Goal: Information Seeking & Learning: Learn about a topic

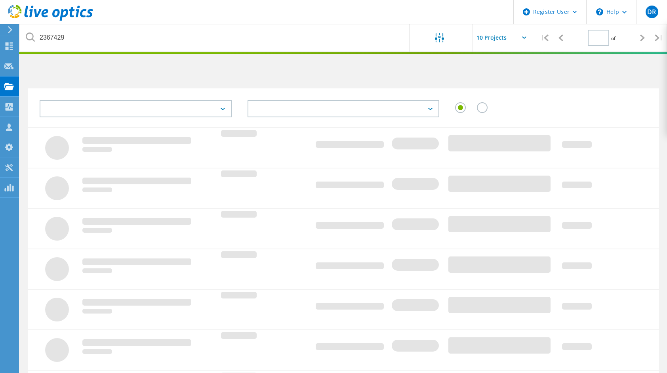
type input "1"
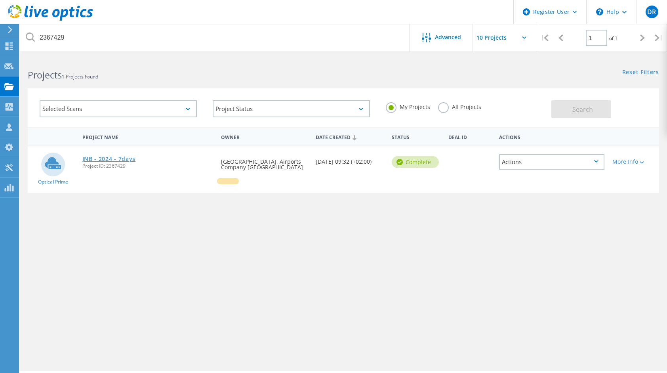
click at [112, 158] on link "JNB - 2024 - 7days" at bounding box center [108, 159] width 53 height 6
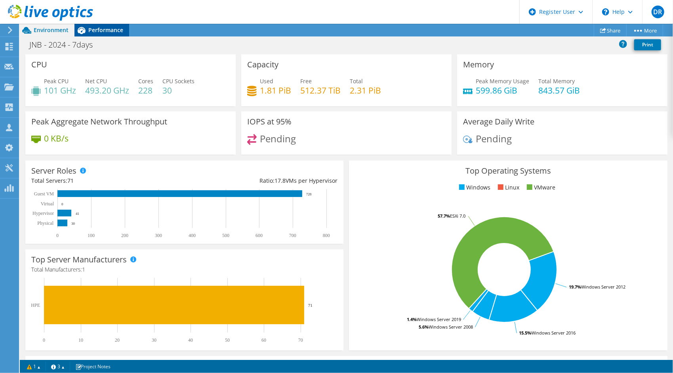
click at [97, 30] on span "Performance" at bounding box center [105, 30] width 35 height 8
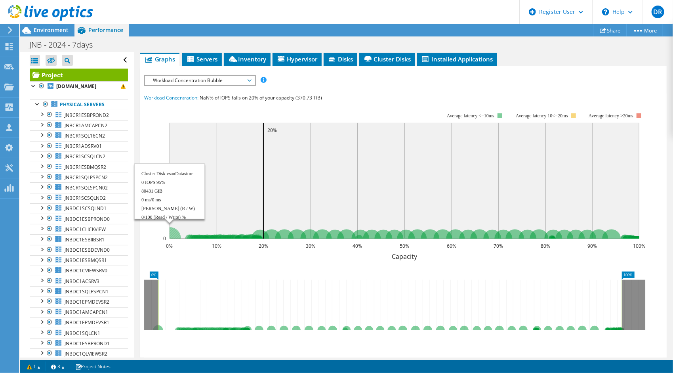
scroll to position [158, 0]
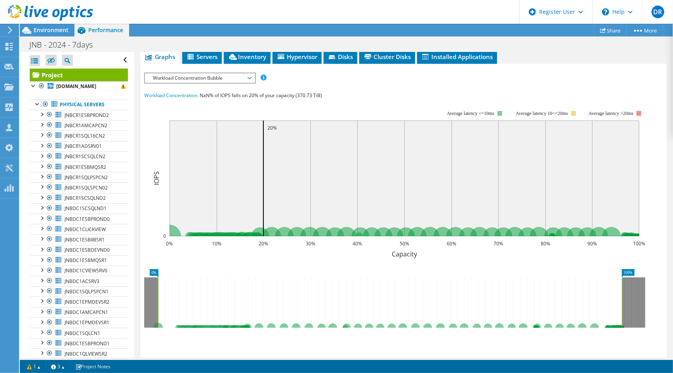
click at [194, 80] on span "Workload Concentration Bubble" at bounding box center [200, 78] width 102 height 10
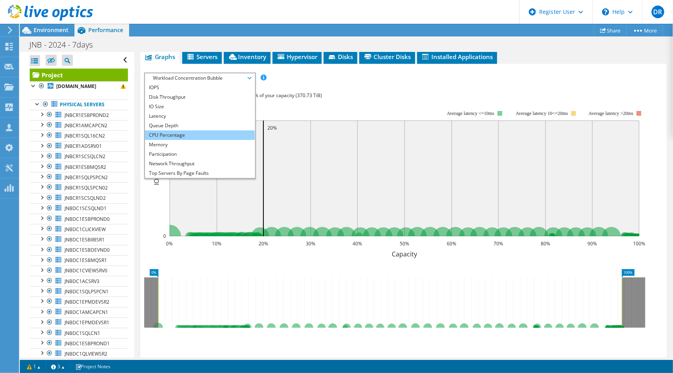
click at [174, 132] on li "CPU Percentage" at bounding box center [200, 135] width 110 height 10
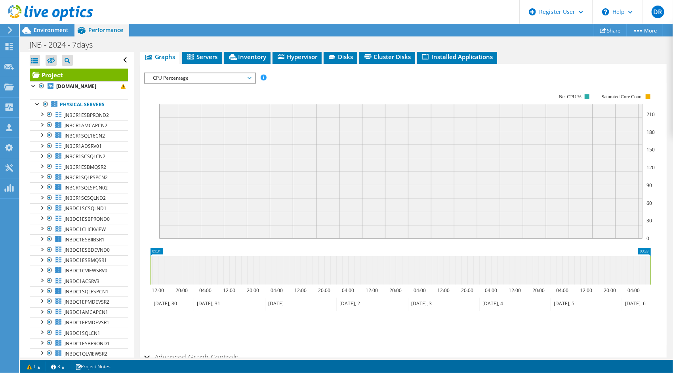
drag, startPoint x: 45, startPoint y: 110, endPoint x: 222, endPoint y: 137, distance: 178.6
click at [45, 109] on div at bounding box center [46, 104] width 8 height 10
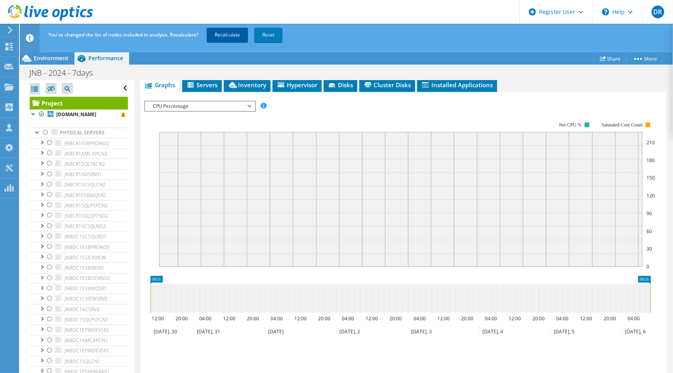
click at [230, 35] on link "Recalculate" at bounding box center [227, 35] width 41 height 14
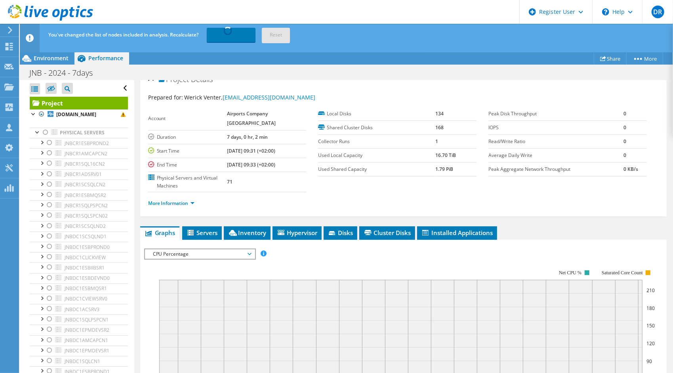
scroll to position [0, 0]
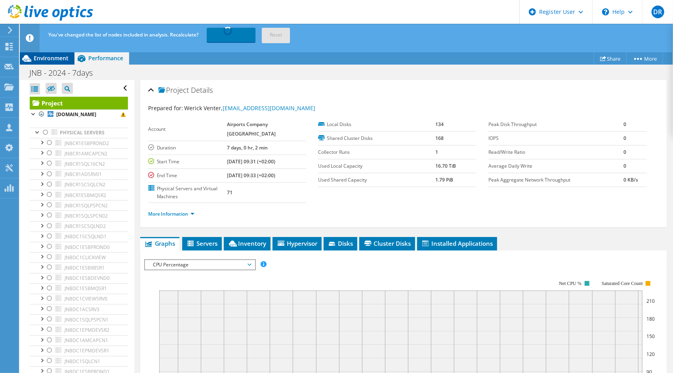
click at [57, 59] on span "Environment" at bounding box center [51, 58] width 35 height 8
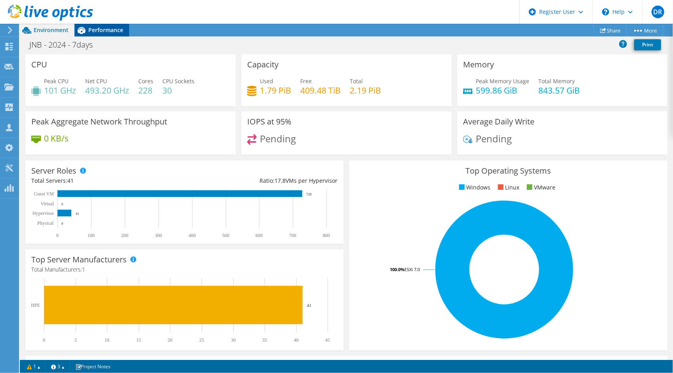
click at [110, 30] on span "Performance" at bounding box center [105, 30] width 35 height 8
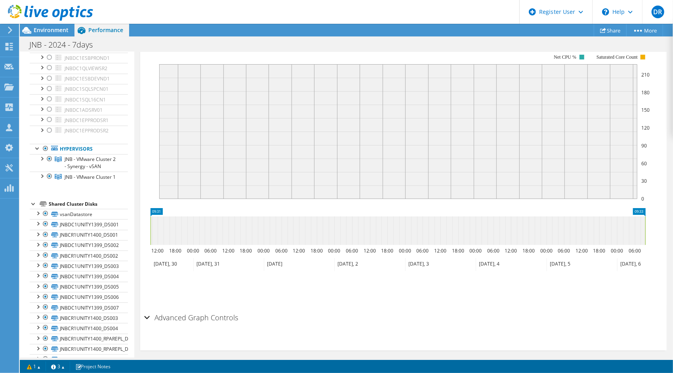
scroll to position [356, 0]
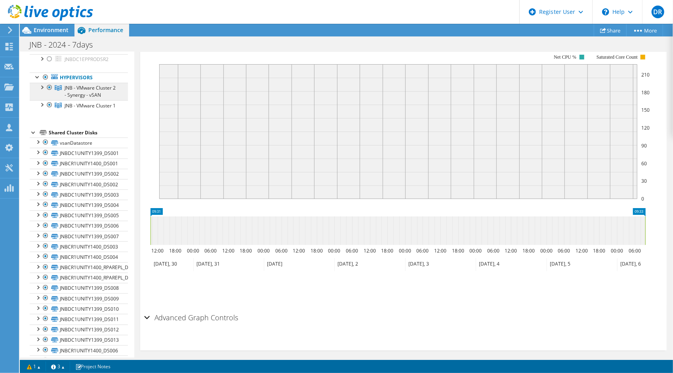
click at [90, 93] on span "JNB - VMware Cluster 2 - Synergy - vSAN" at bounding box center [90, 91] width 51 height 14
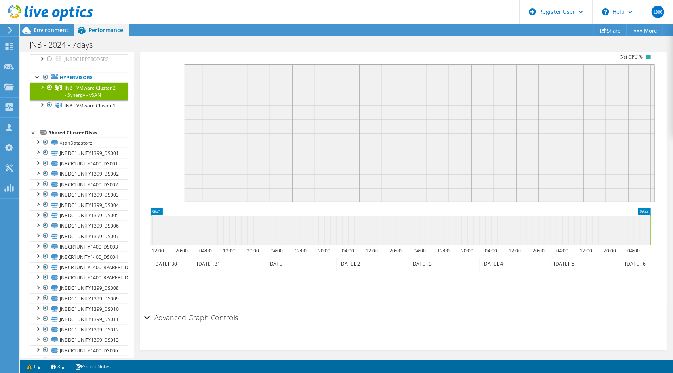
scroll to position [36, 0]
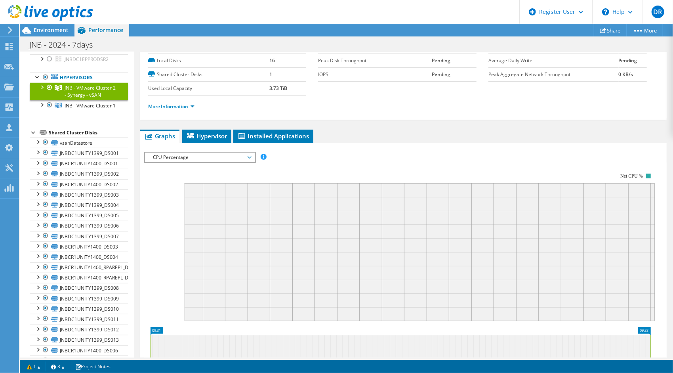
click at [41, 88] on div at bounding box center [42, 87] width 8 height 8
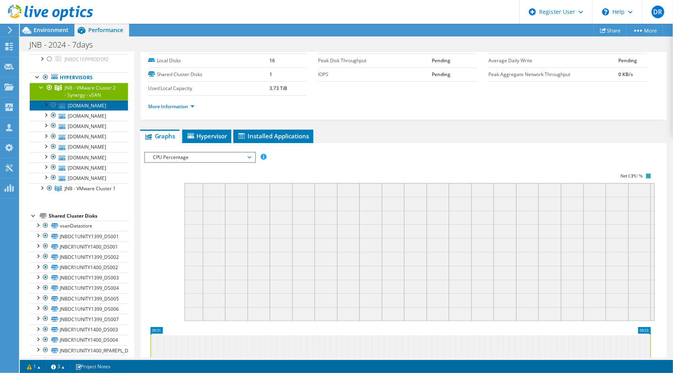
click at [82, 110] on link "[DOMAIN_NAME]" at bounding box center [79, 105] width 98 height 10
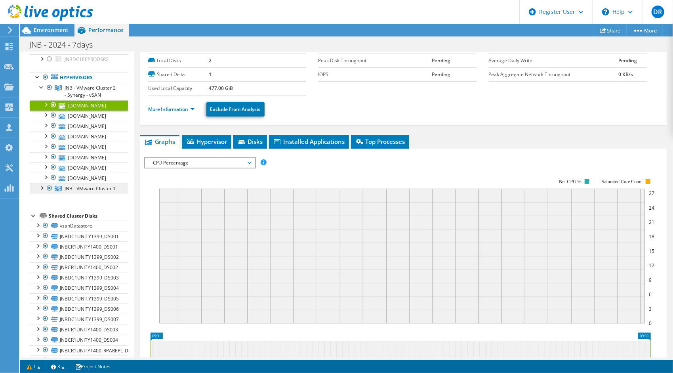
click at [81, 192] on span "JNB - VMware Cluster 1" at bounding box center [90, 188] width 51 height 7
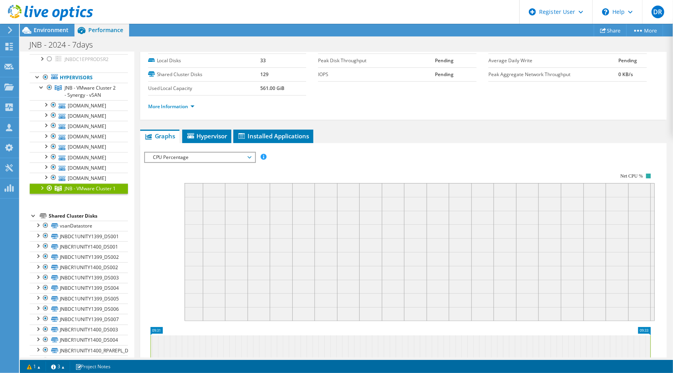
click at [42, 191] on div at bounding box center [42, 187] width 8 height 8
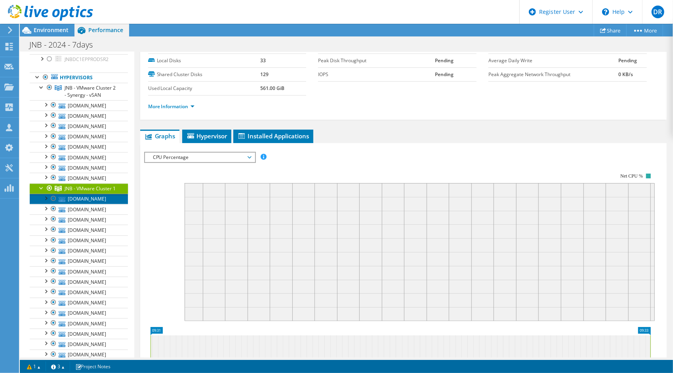
click at [70, 204] on link "[DOMAIN_NAME]" at bounding box center [79, 199] width 98 height 10
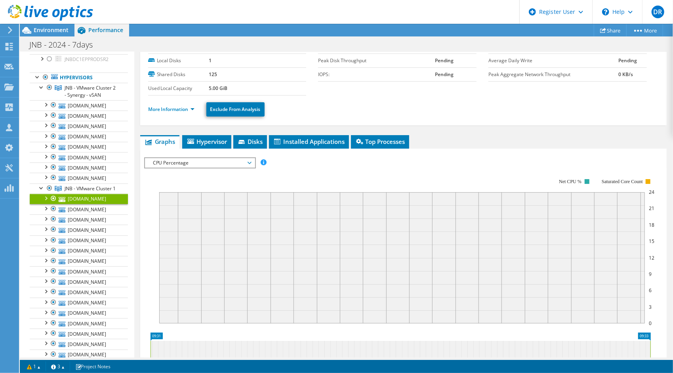
scroll to position [0, 0]
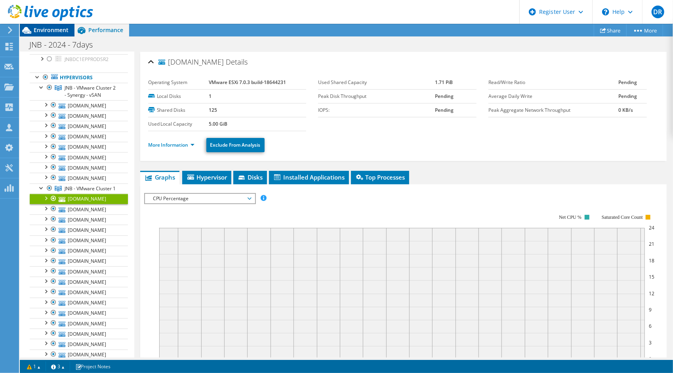
click at [61, 28] on span "Environment" at bounding box center [51, 30] width 35 height 8
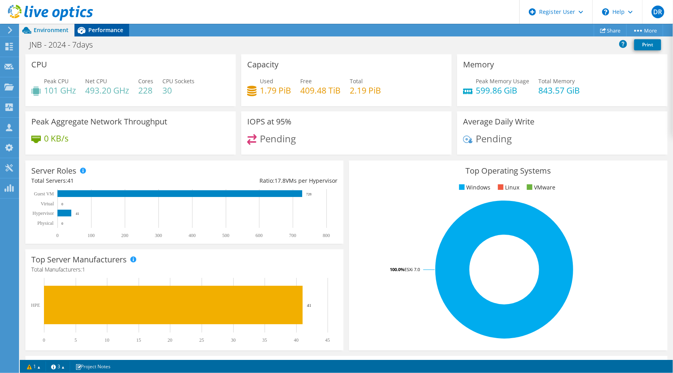
click at [96, 30] on span "Performance" at bounding box center [105, 30] width 35 height 8
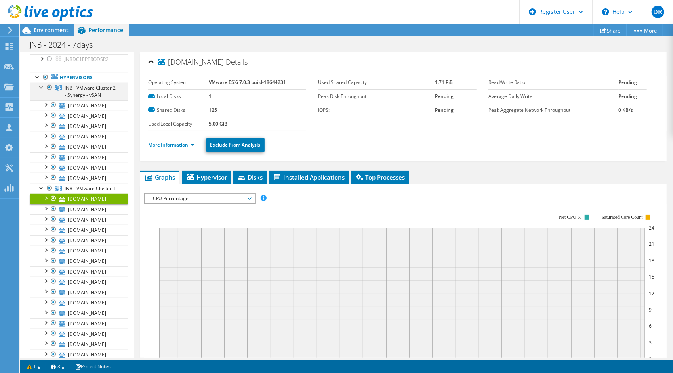
click at [42, 89] on div at bounding box center [42, 87] width 8 height 8
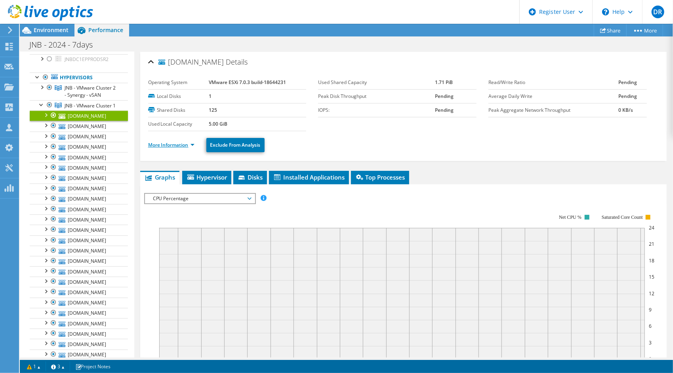
click at [177, 143] on link "More Information" at bounding box center [171, 144] width 46 height 7
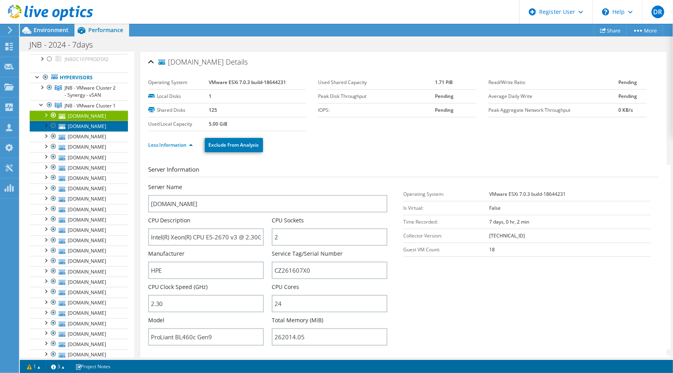
click at [88, 131] on link "[DOMAIN_NAME]" at bounding box center [79, 126] width 98 height 10
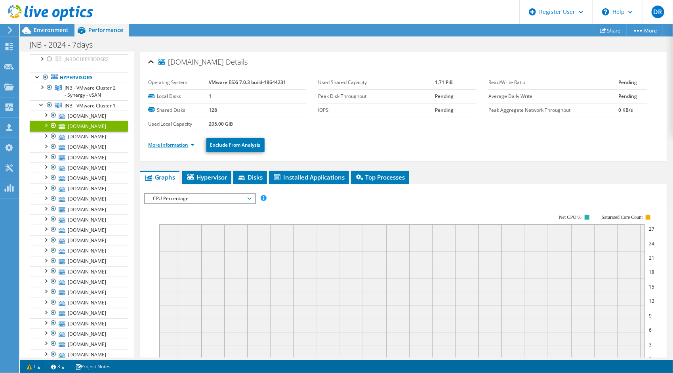
click at [165, 143] on link "More Information" at bounding box center [171, 144] width 46 height 7
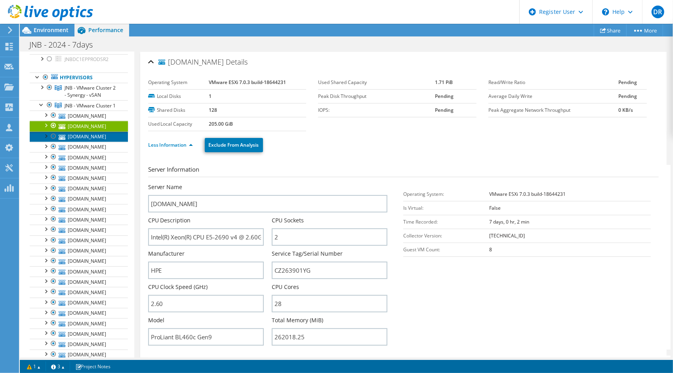
click at [99, 142] on link "[DOMAIN_NAME]" at bounding box center [79, 136] width 98 height 10
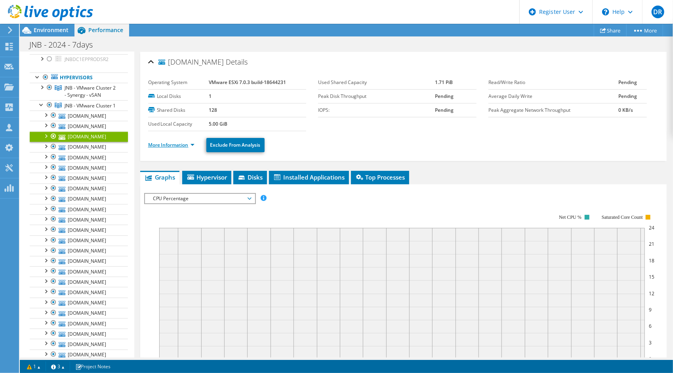
click at [184, 143] on link "More Information" at bounding box center [171, 144] width 46 height 7
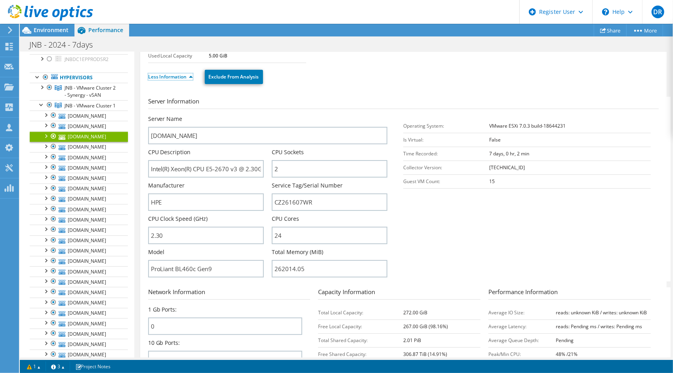
scroll to position [79, 0]
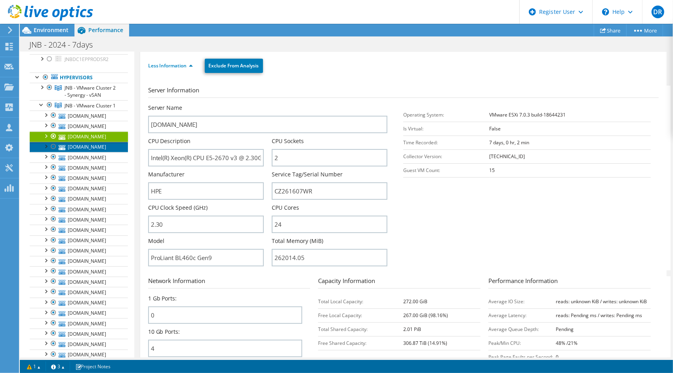
click at [95, 152] on link "[DOMAIN_NAME]" at bounding box center [79, 147] width 98 height 10
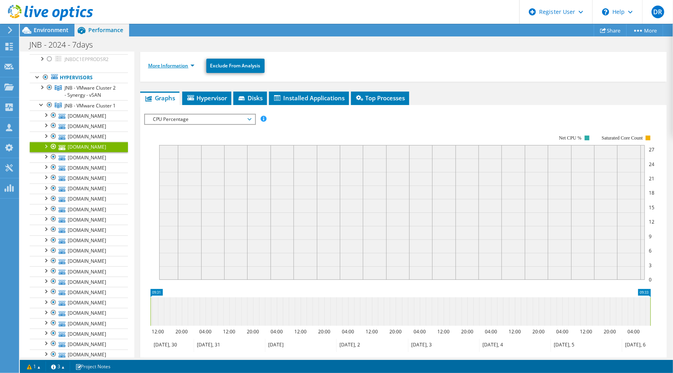
click at [183, 63] on link "More Information" at bounding box center [171, 65] width 46 height 7
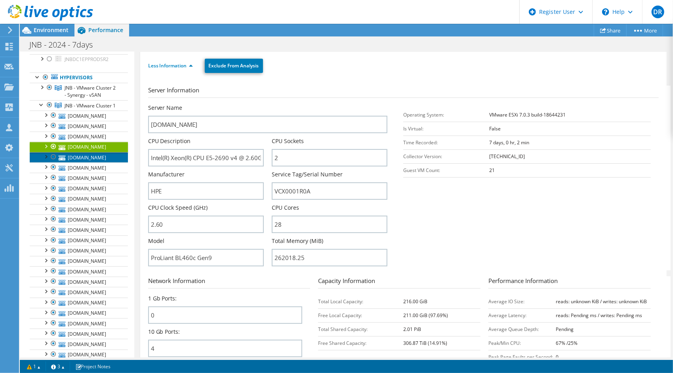
click at [86, 162] on link "[DOMAIN_NAME]" at bounding box center [79, 157] width 98 height 10
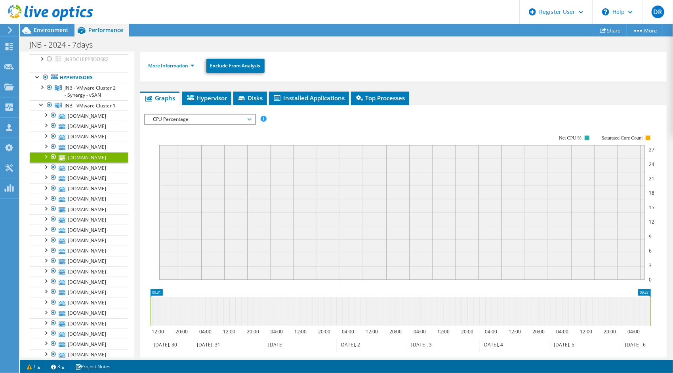
click at [166, 65] on link "More Information" at bounding box center [171, 65] width 46 height 7
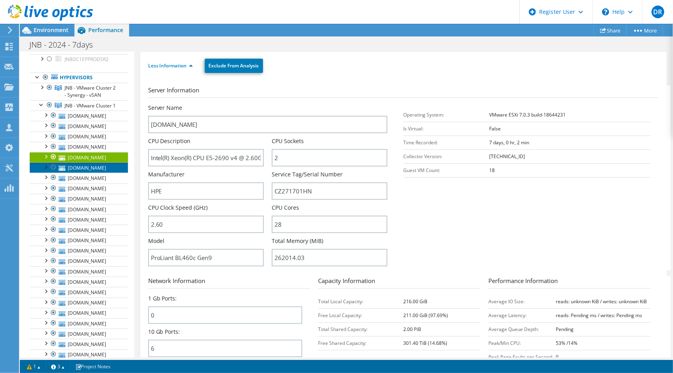
click at [86, 173] on link "[DOMAIN_NAME]" at bounding box center [79, 167] width 98 height 10
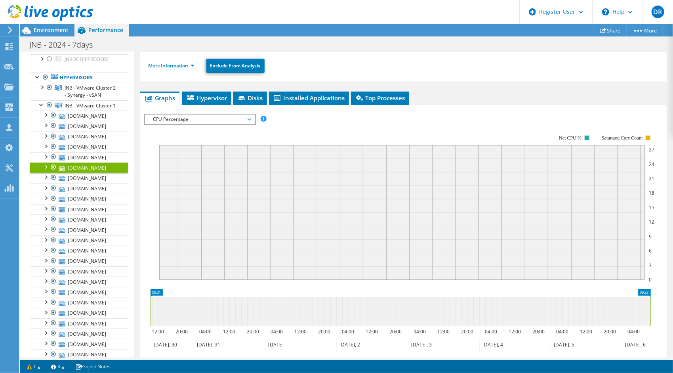
click at [171, 65] on link "More Information" at bounding box center [171, 65] width 46 height 7
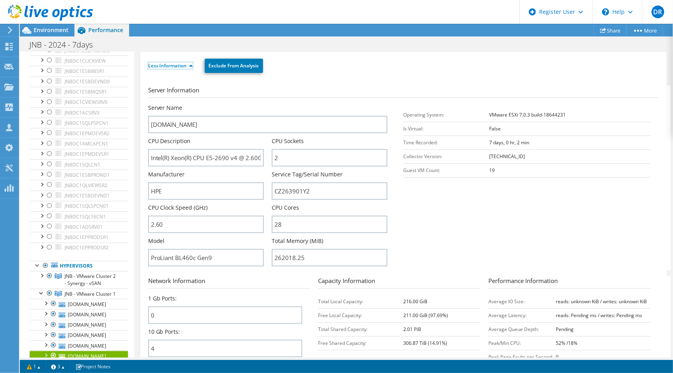
scroll to position [0, 0]
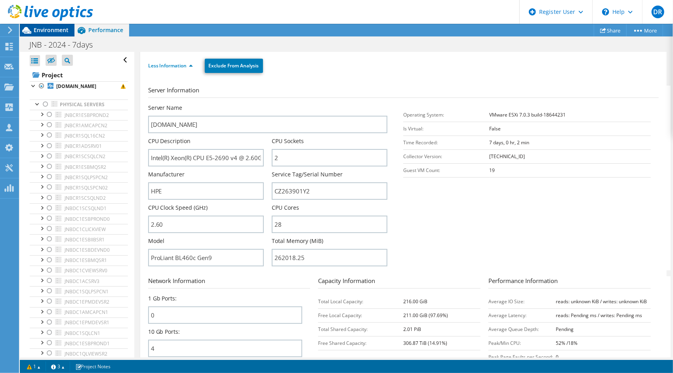
click at [44, 29] on span "Environment" at bounding box center [51, 30] width 35 height 8
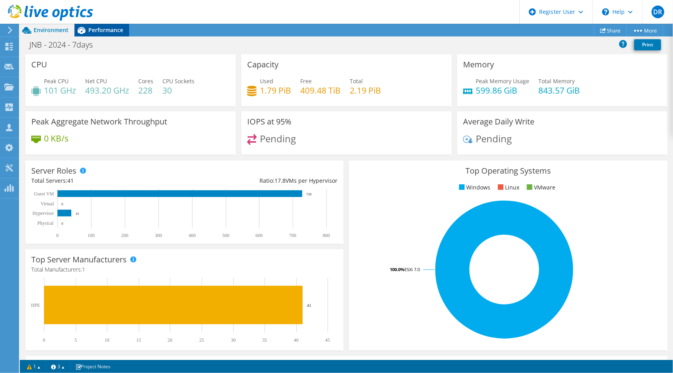
click at [107, 32] on span "Performance" at bounding box center [105, 30] width 35 height 8
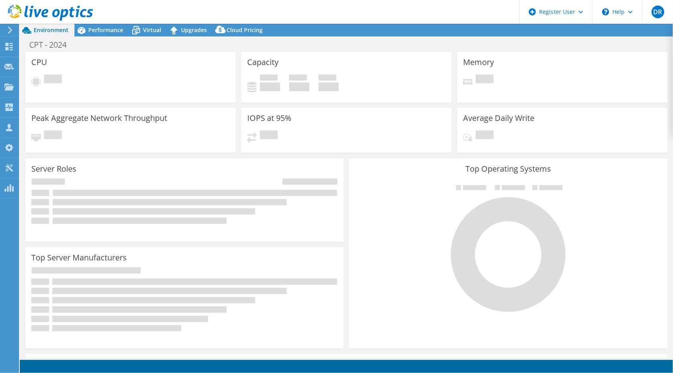
select select "USWest"
select select "USD"
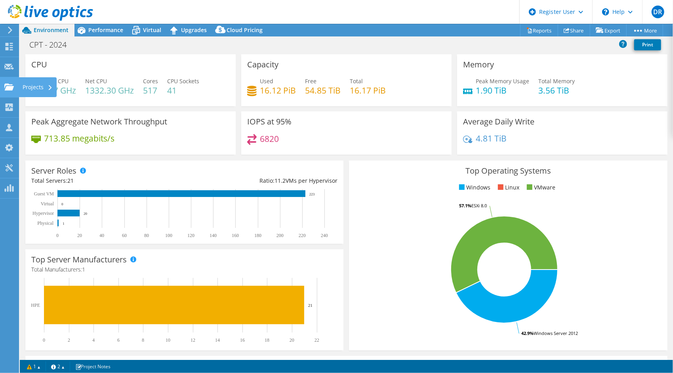
click at [26, 86] on div "Projects" at bounding box center [38, 87] width 38 height 20
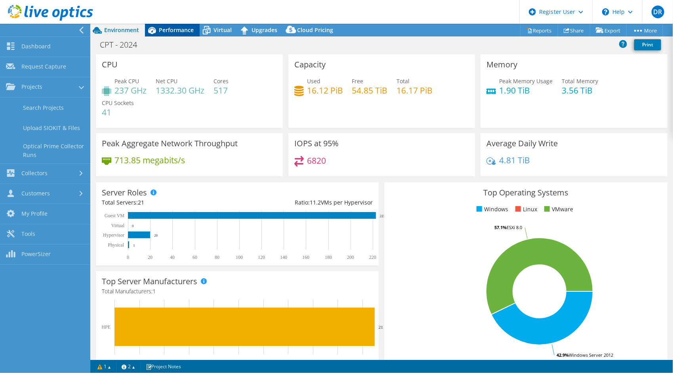
click at [168, 32] on span "Performance" at bounding box center [176, 30] width 35 height 8
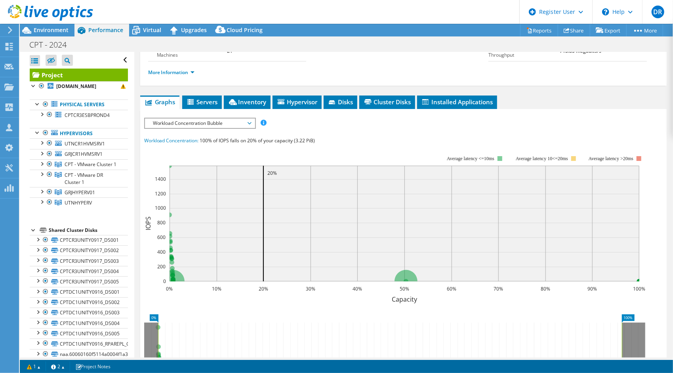
scroll to position [79, 0]
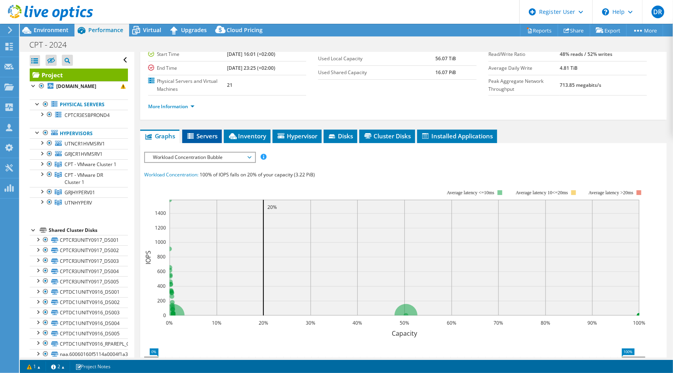
click at [199, 136] on span "Servers" at bounding box center [202, 136] width 32 height 8
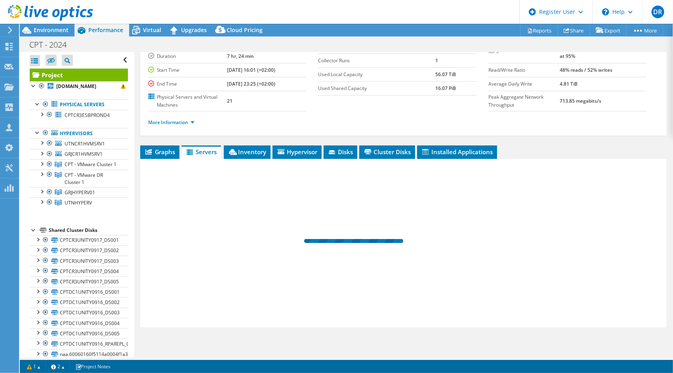
scroll to position [62, 0]
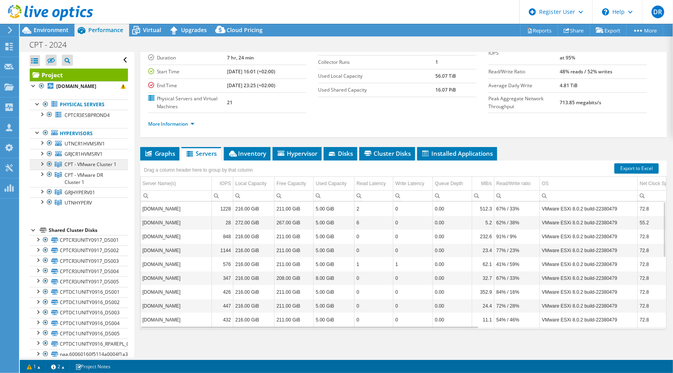
click at [93, 169] on link "CPT - VMware Cluster 1" at bounding box center [79, 164] width 98 height 10
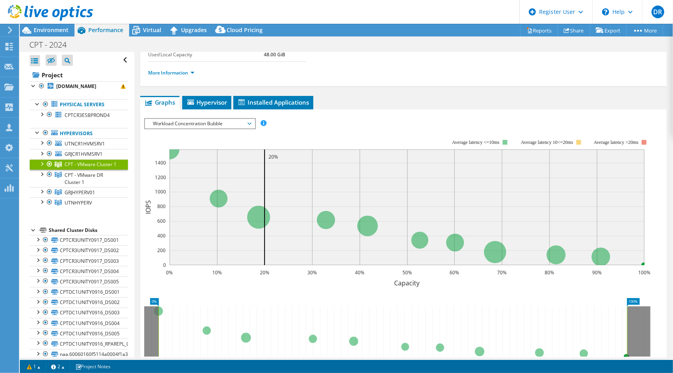
scroll to position [0, 0]
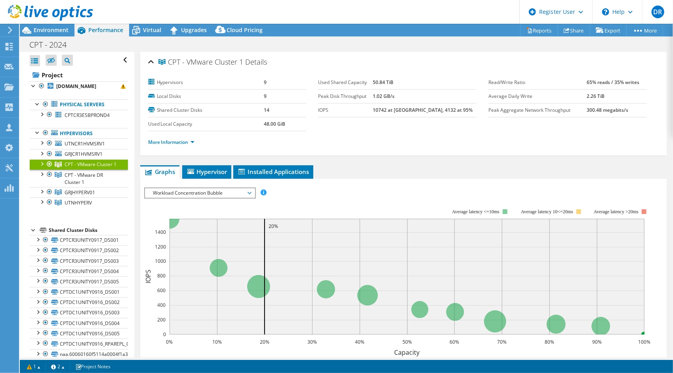
click at [177, 190] on span "Workload Concentration Bubble" at bounding box center [200, 193] width 102 height 10
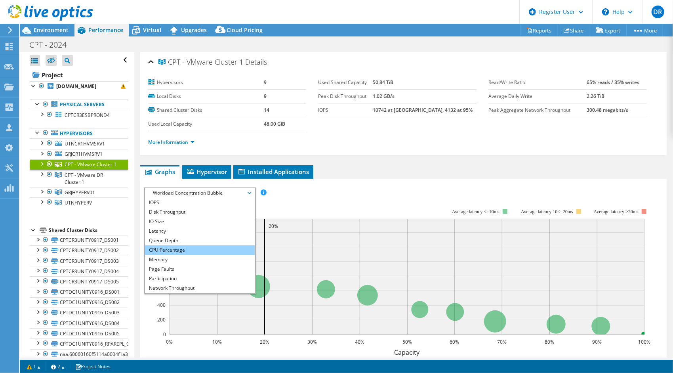
click at [178, 249] on li "CPU Percentage" at bounding box center [200, 250] width 110 height 10
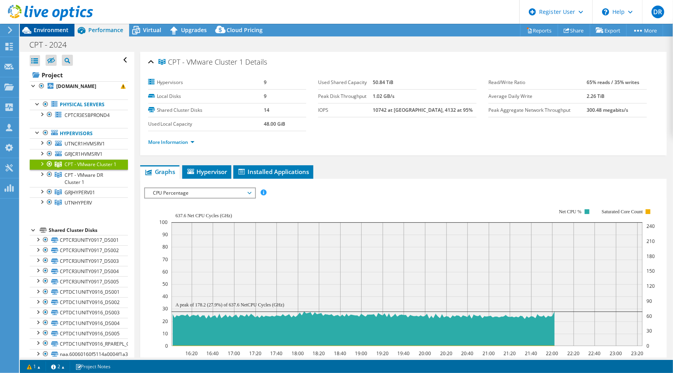
click at [55, 29] on span "Environment" at bounding box center [51, 30] width 35 height 8
